Goal: Register for event/course

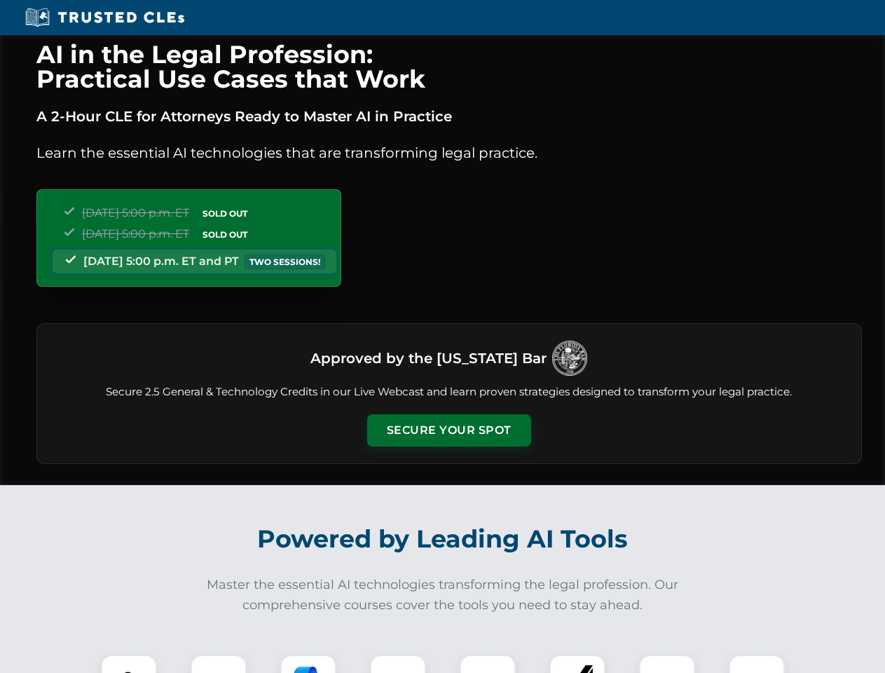
click at [448, 430] on button "Secure Your Spot" at bounding box center [449, 430] width 164 height 32
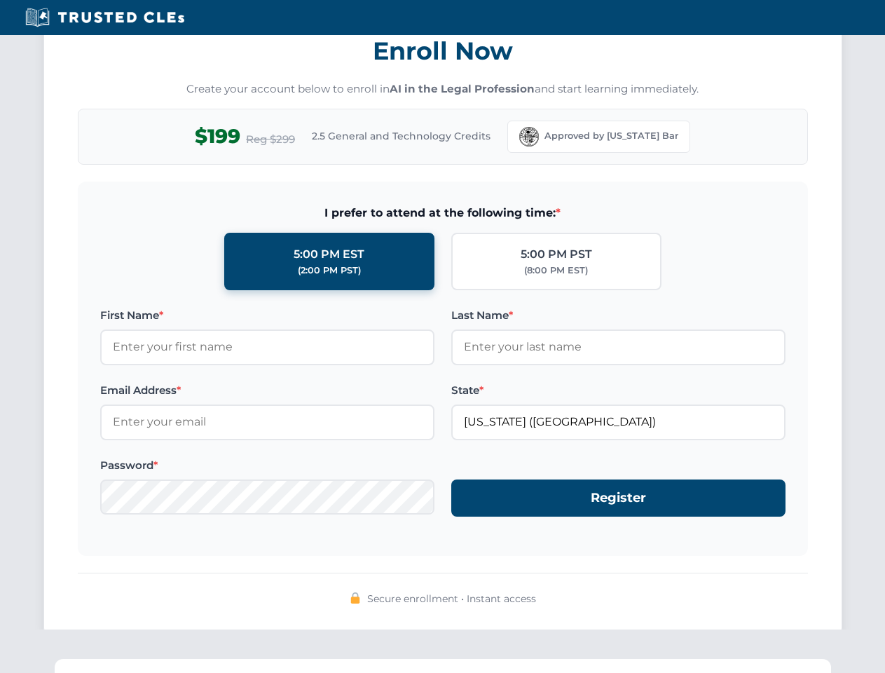
scroll to position [1375, 0]
